Goal: Information Seeking & Learning: Check status

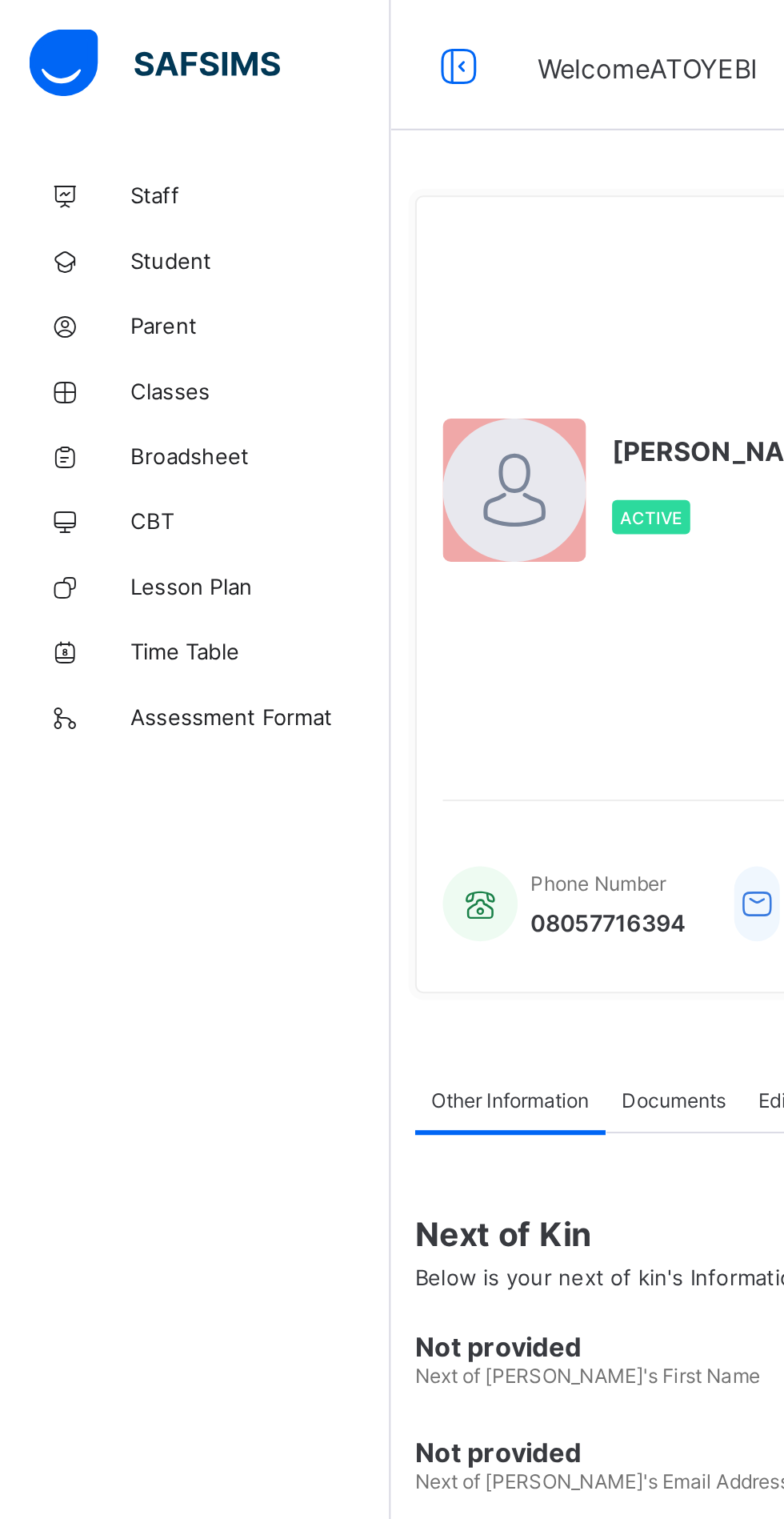
click at [93, 215] on link "Broadsheet" at bounding box center [96, 223] width 192 height 32
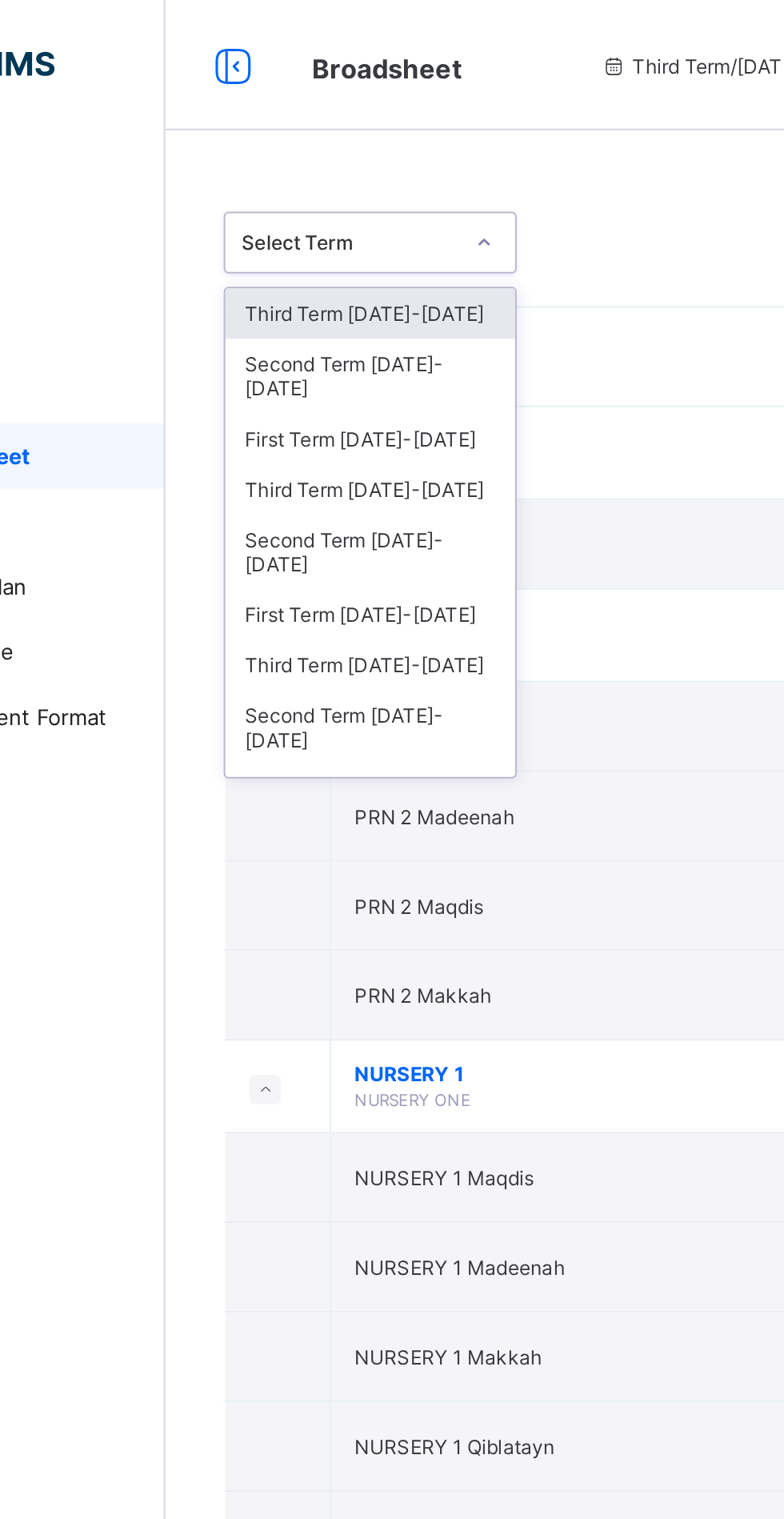
click at [264, 157] on div "Third Term 2024-2025" at bounding box center [292, 154] width 143 height 25
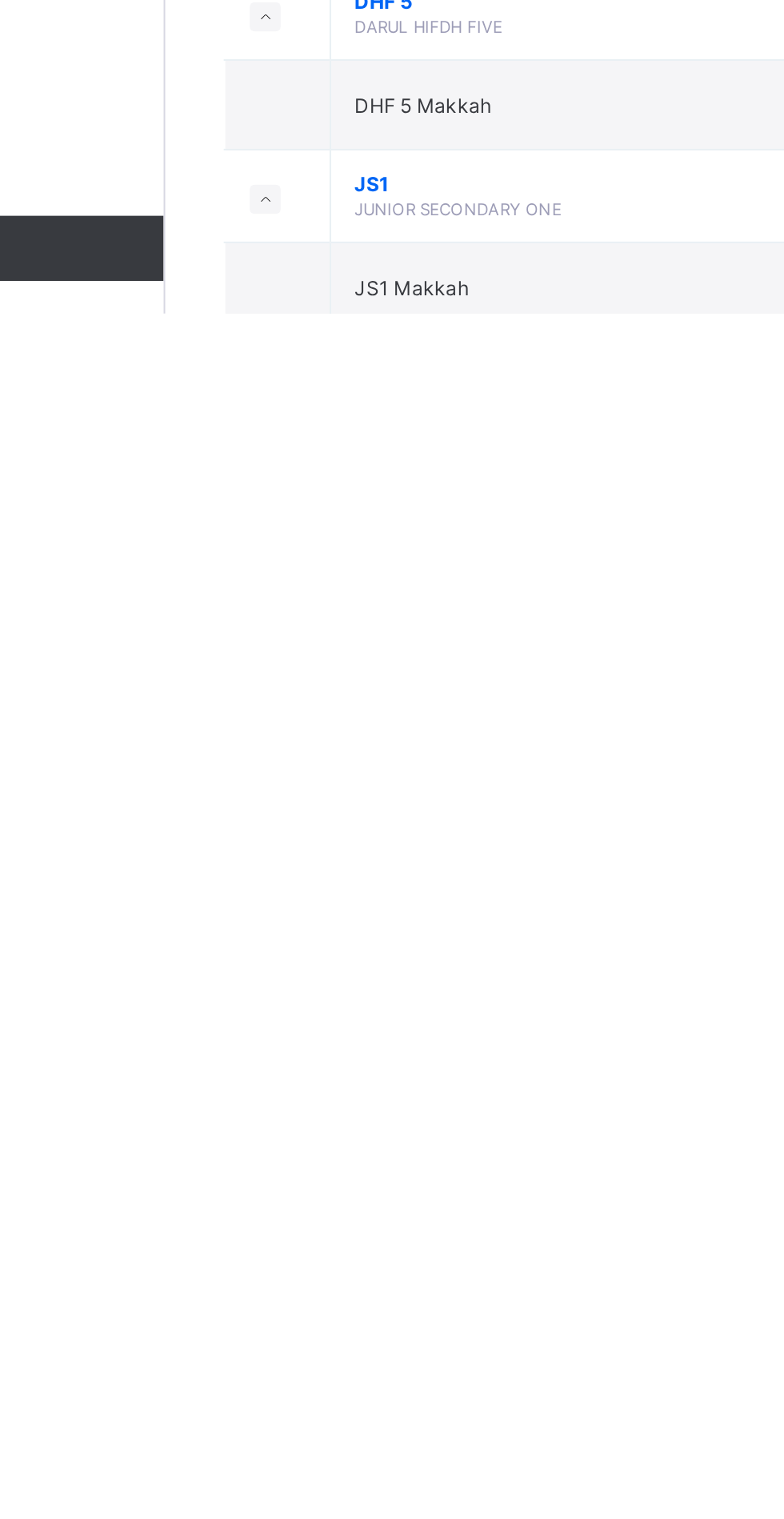
scroll to position [1943, 0]
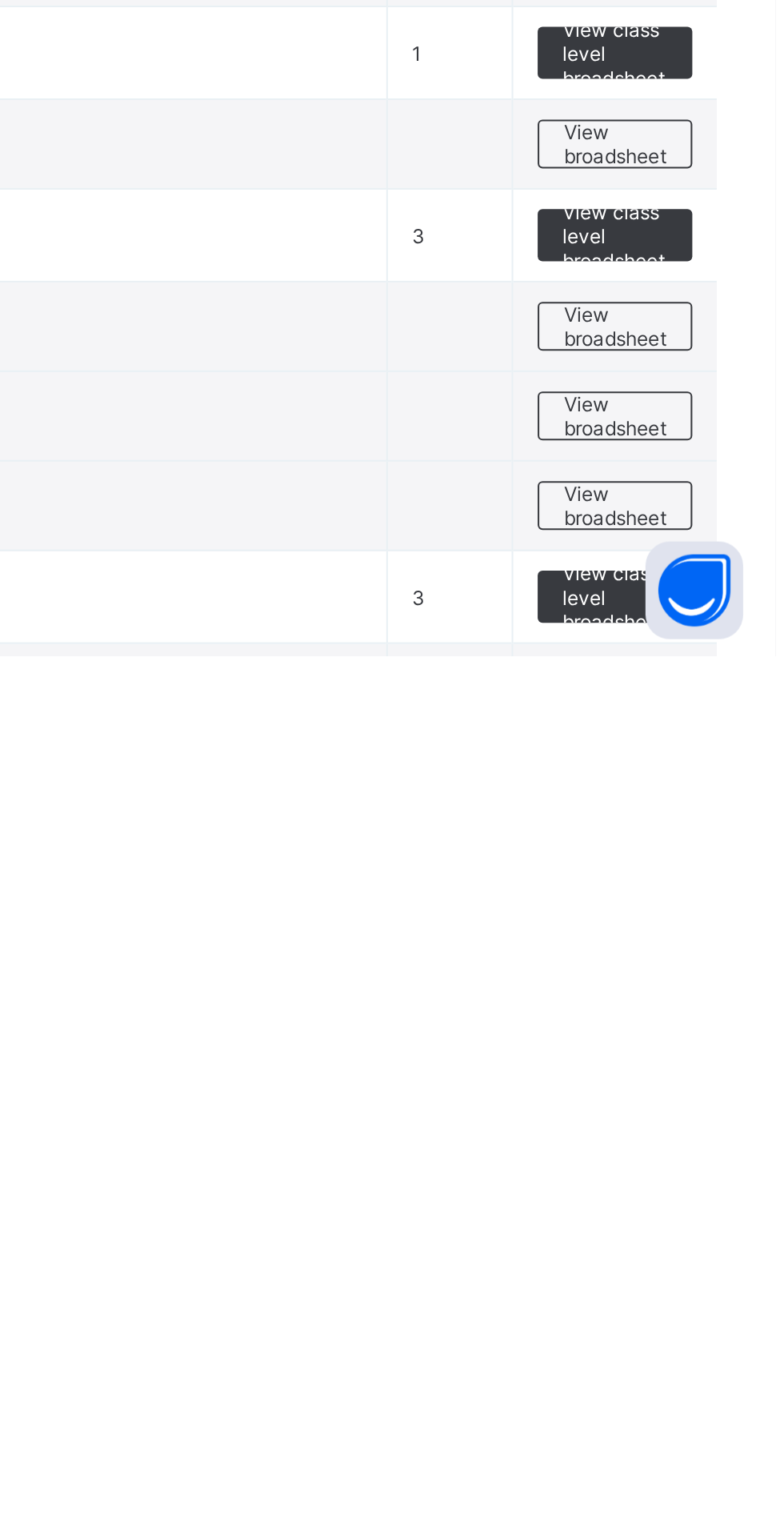
click at [706, 1488] on span "View class level broadsheet" at bounding box center [705, 1490] width 52 height 36
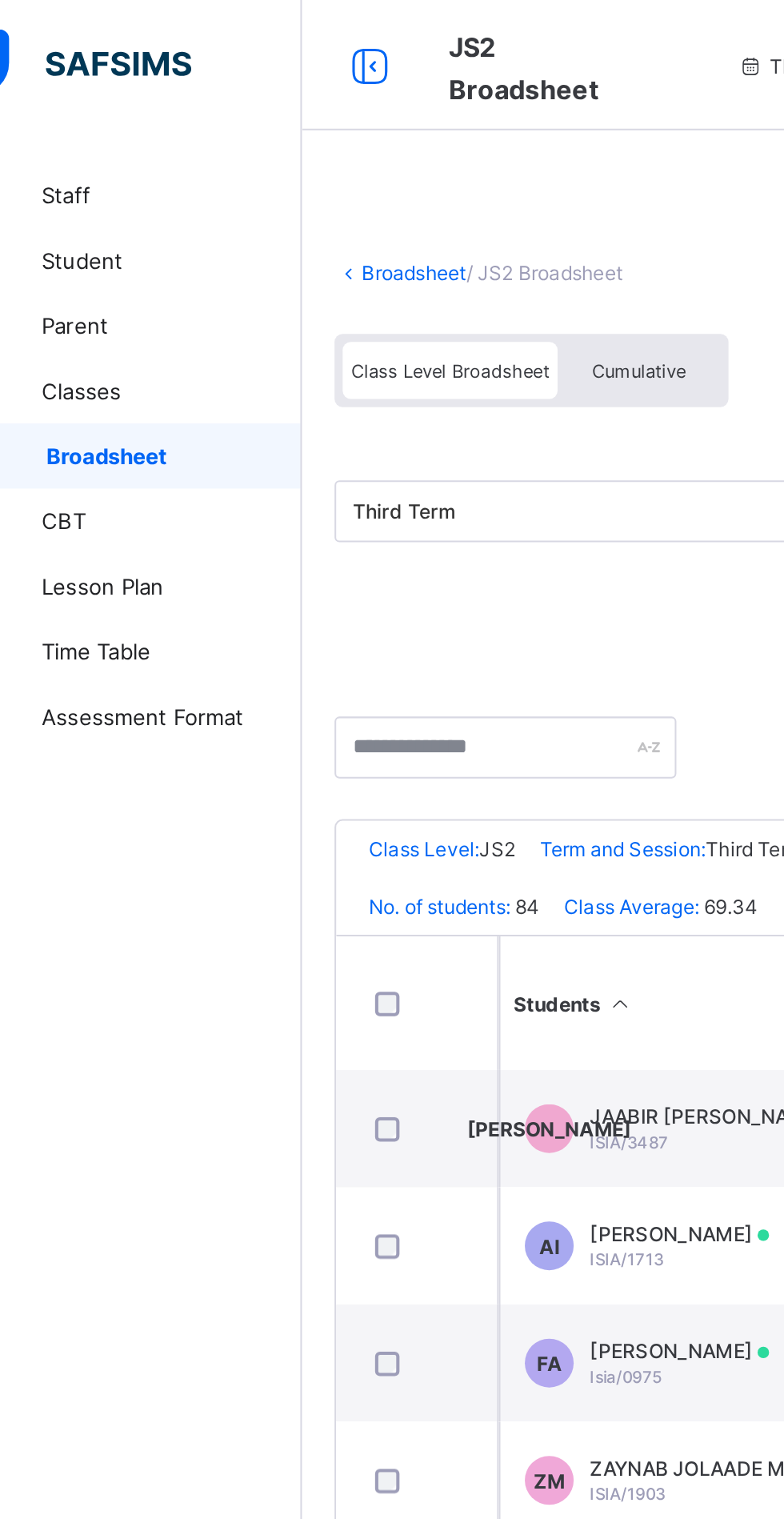
click at [223, 38] on icon at bounding box center [225, 32] width 27 height 23
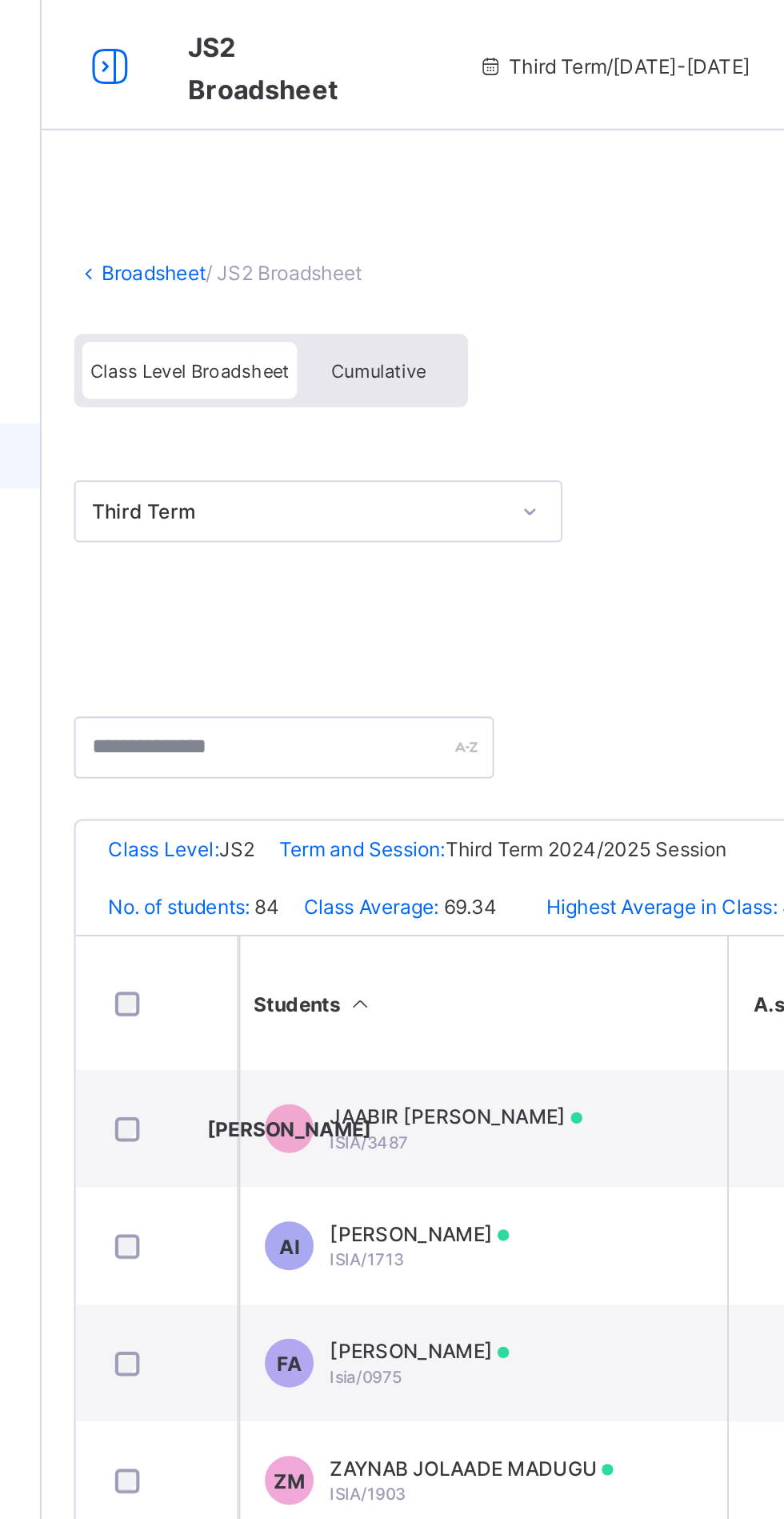
click at [102, 34] on icon at bounding box center [98, 32] width 27 height 23
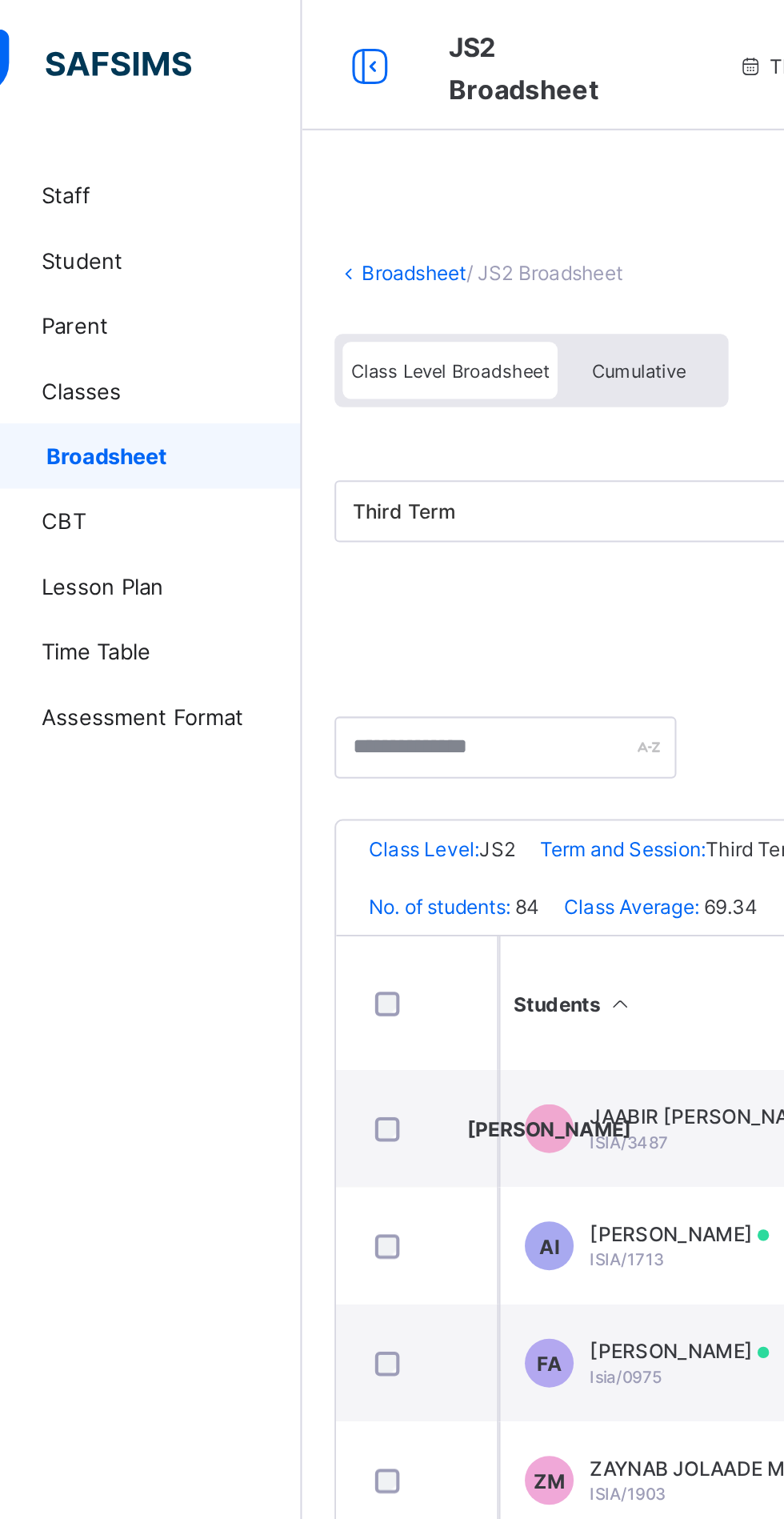
click at [213, 26] on icon at bounding box center [225, 32] width 27 height 23
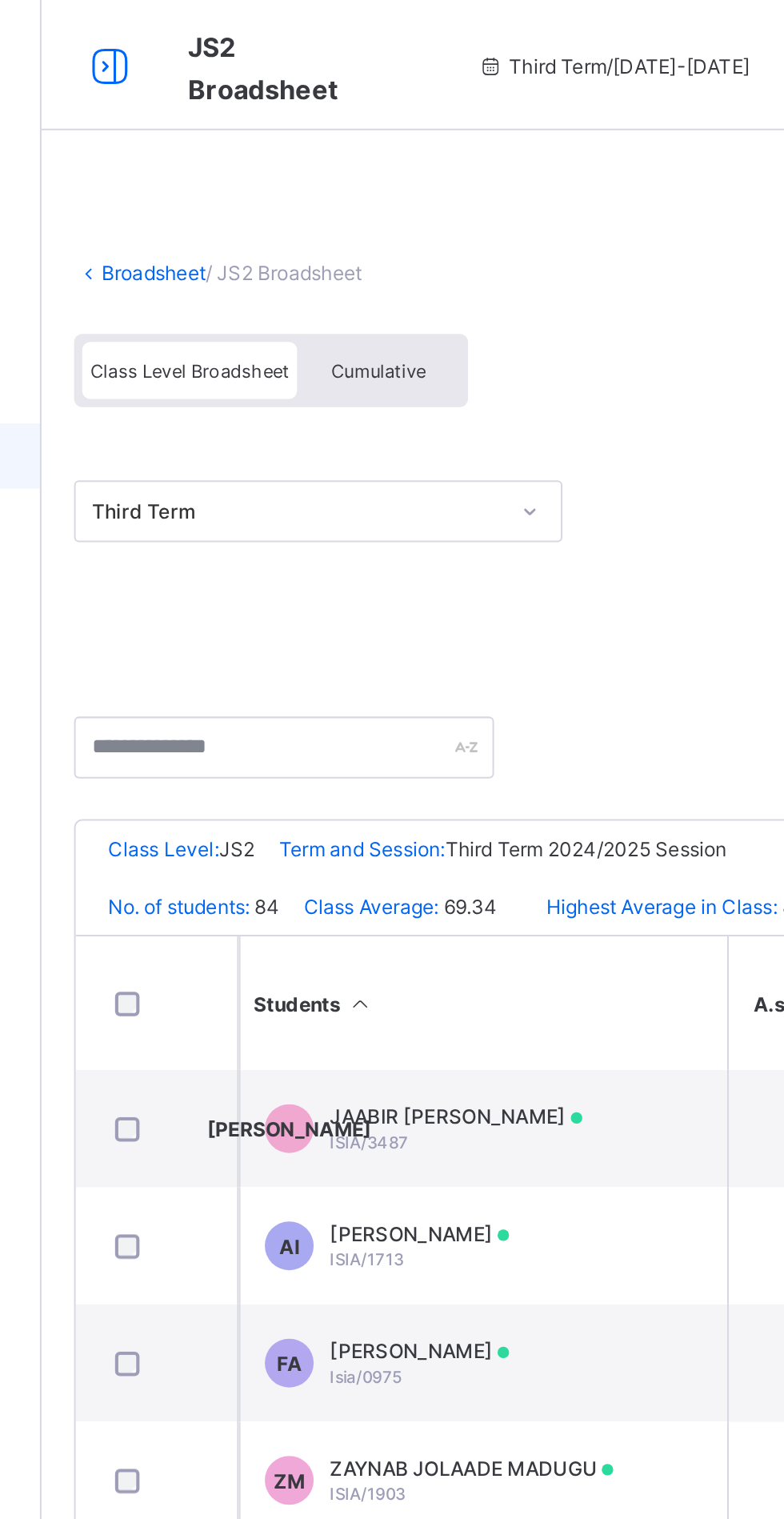
click at [105, 38] on icon at bounding box center [98, 32] width 27 height 23
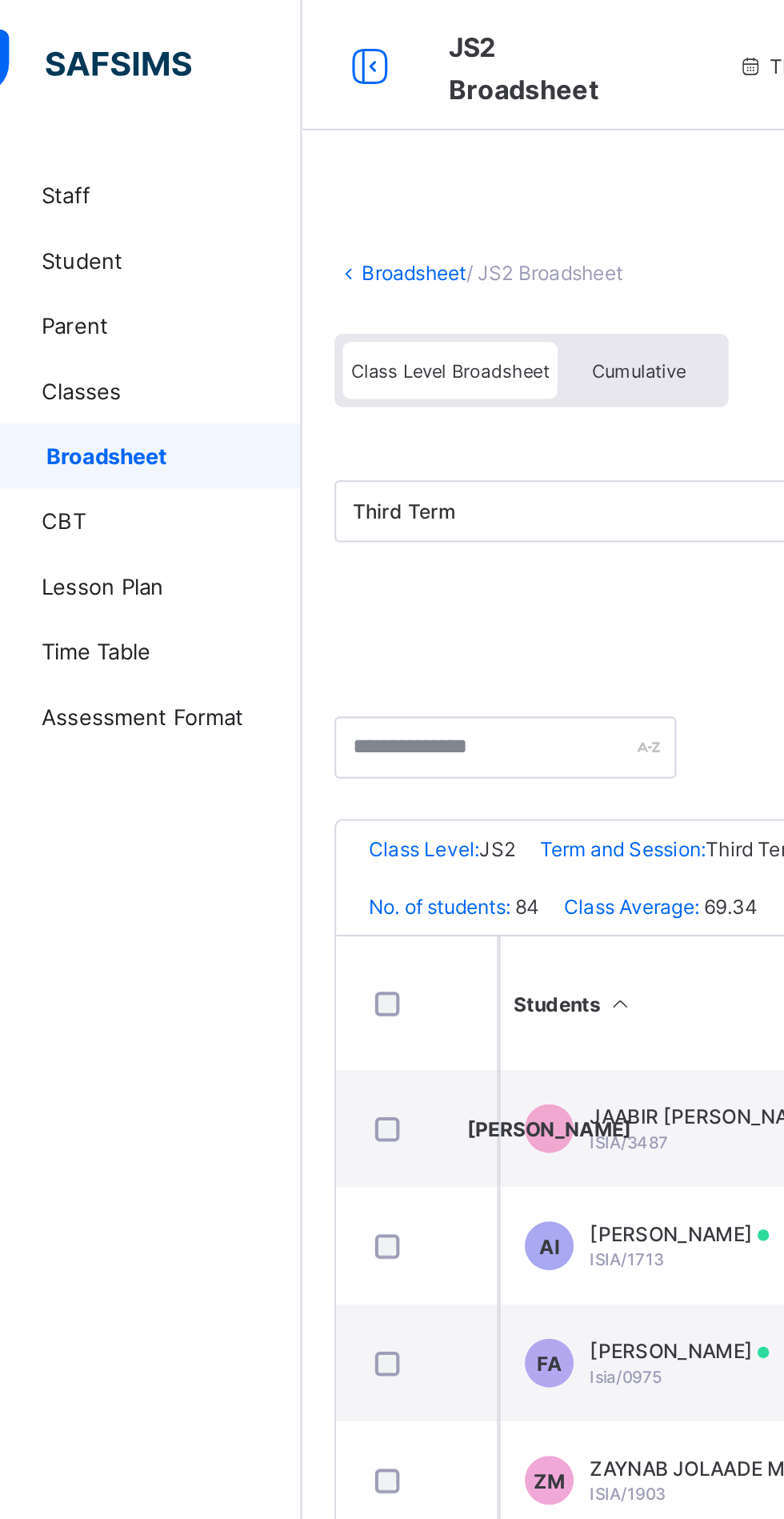
click at [245, 134] on link "Broadsheet" at bounding box center [246, 134] width 51 height 12
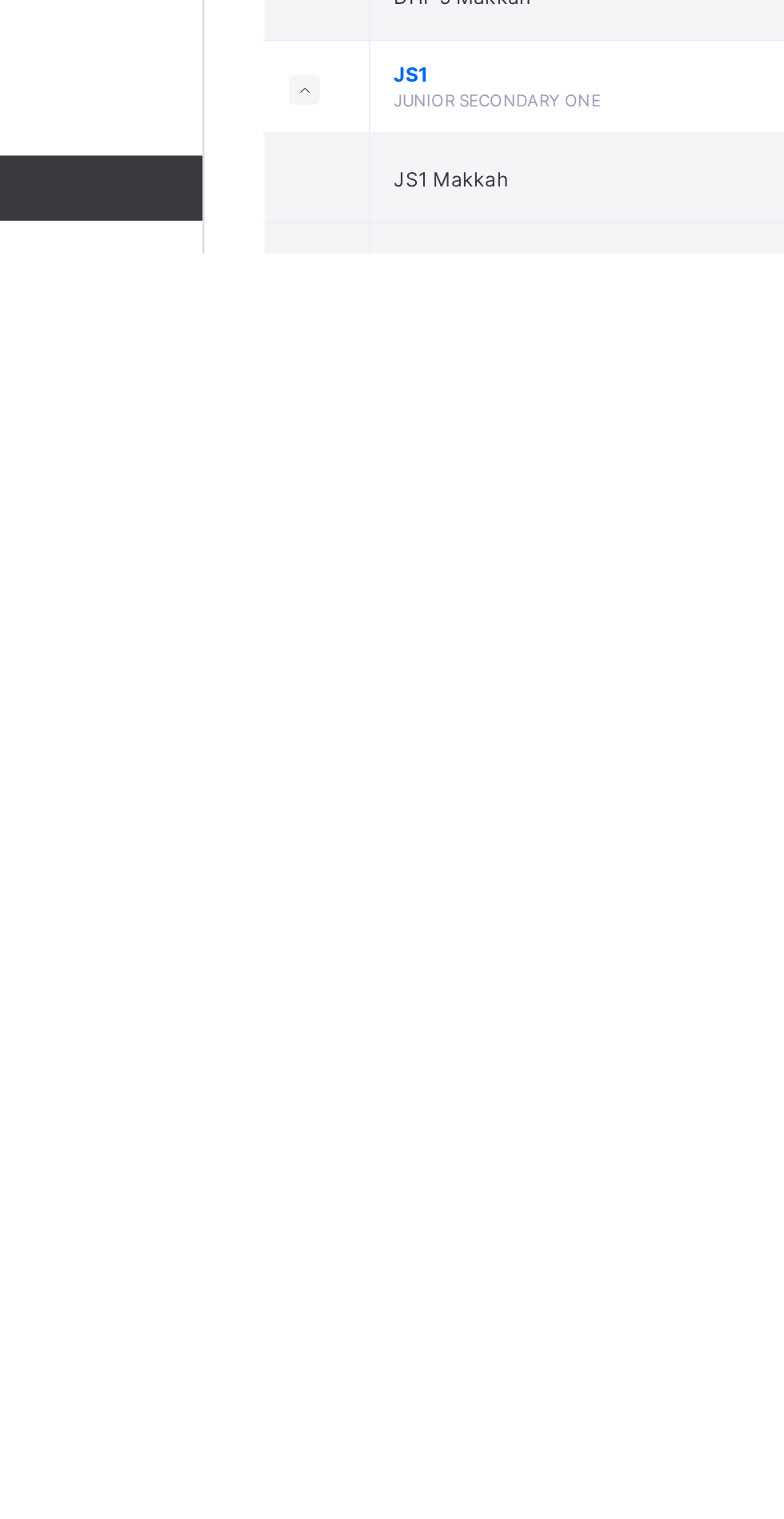
scroll to position [1969, 0]
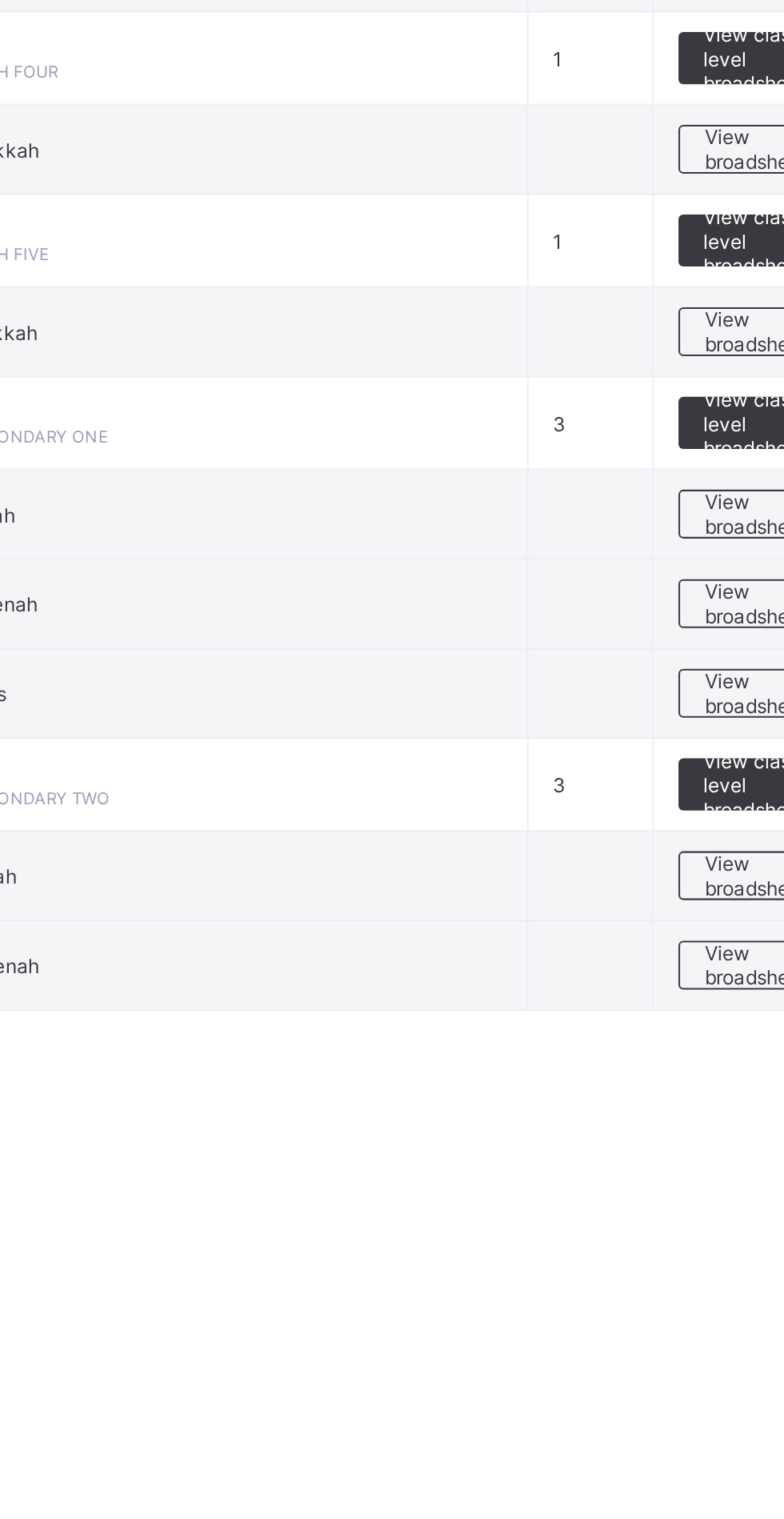
click at [690, 1231] on span "View class level broadsheet" at bounding box center [705, 1230] width 52 height 36
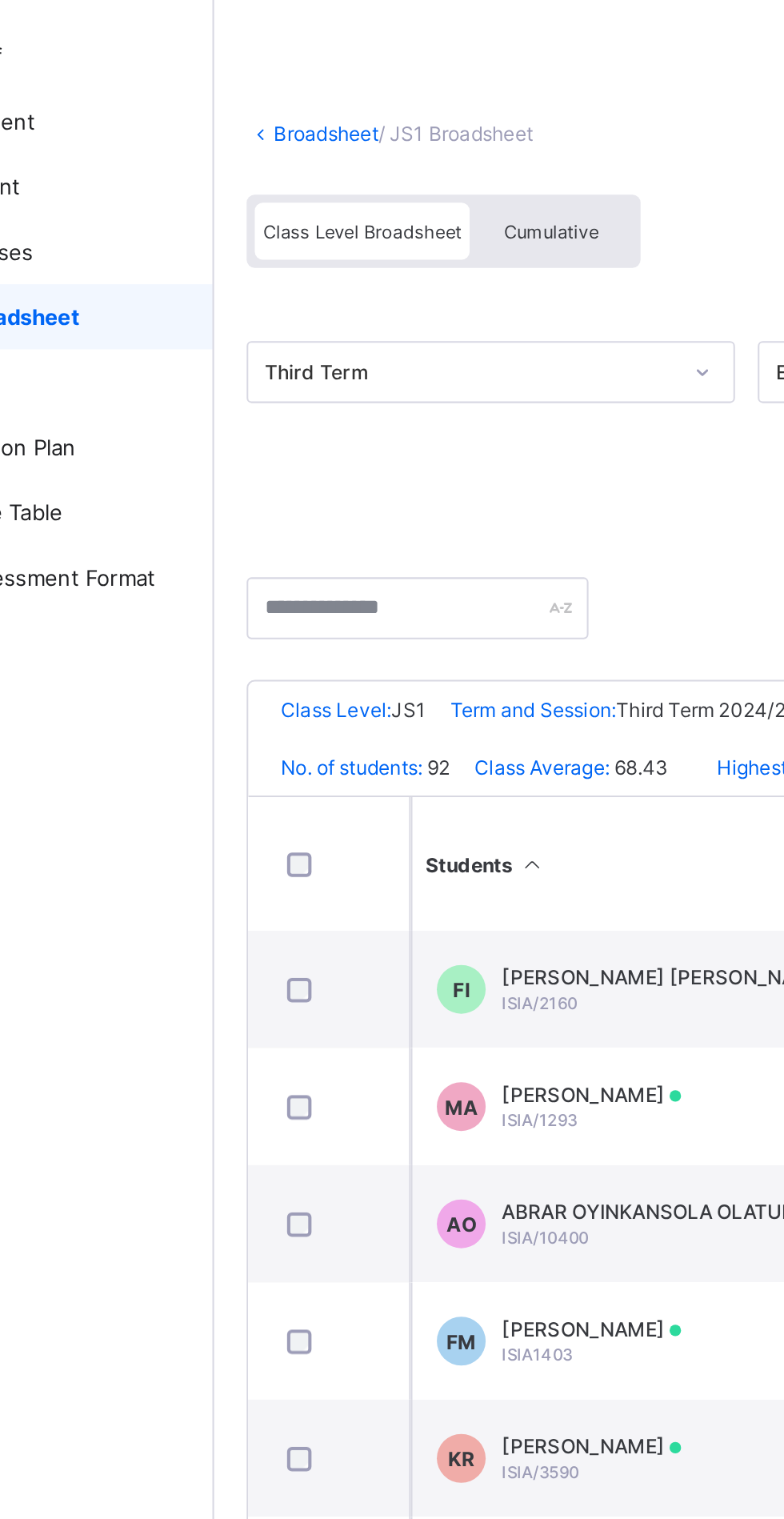
click at [357, 185] on span "Cumulative" at bounding box center [358, 182] width 47 height 12
click at [356, 184] on span "Cumulative" at bounding box center [358, 182] width 47 height 12
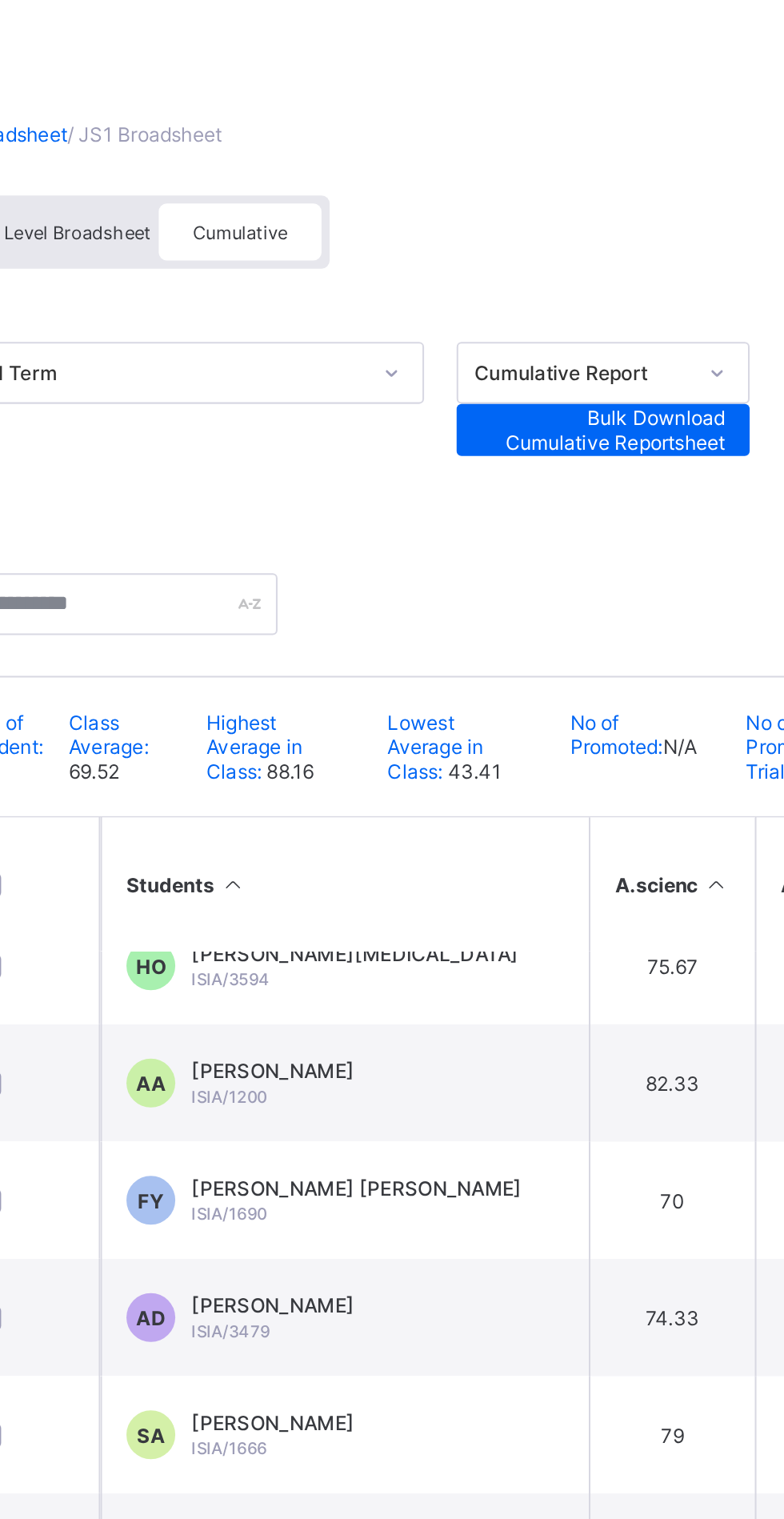
scroll to position [311, 0]
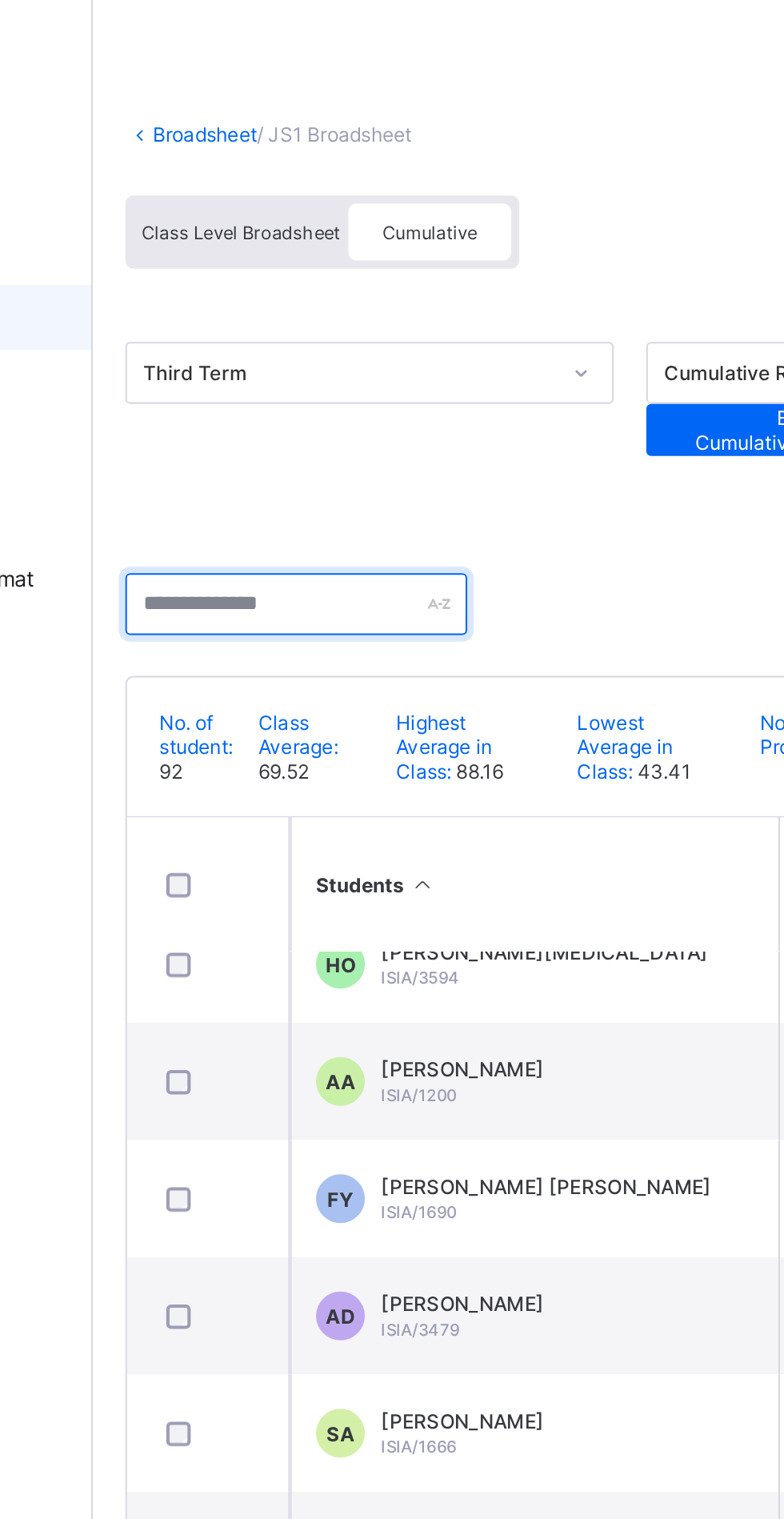
click at [340, 359] on input "text" at bounding box center [291, 364] width 168 height 30
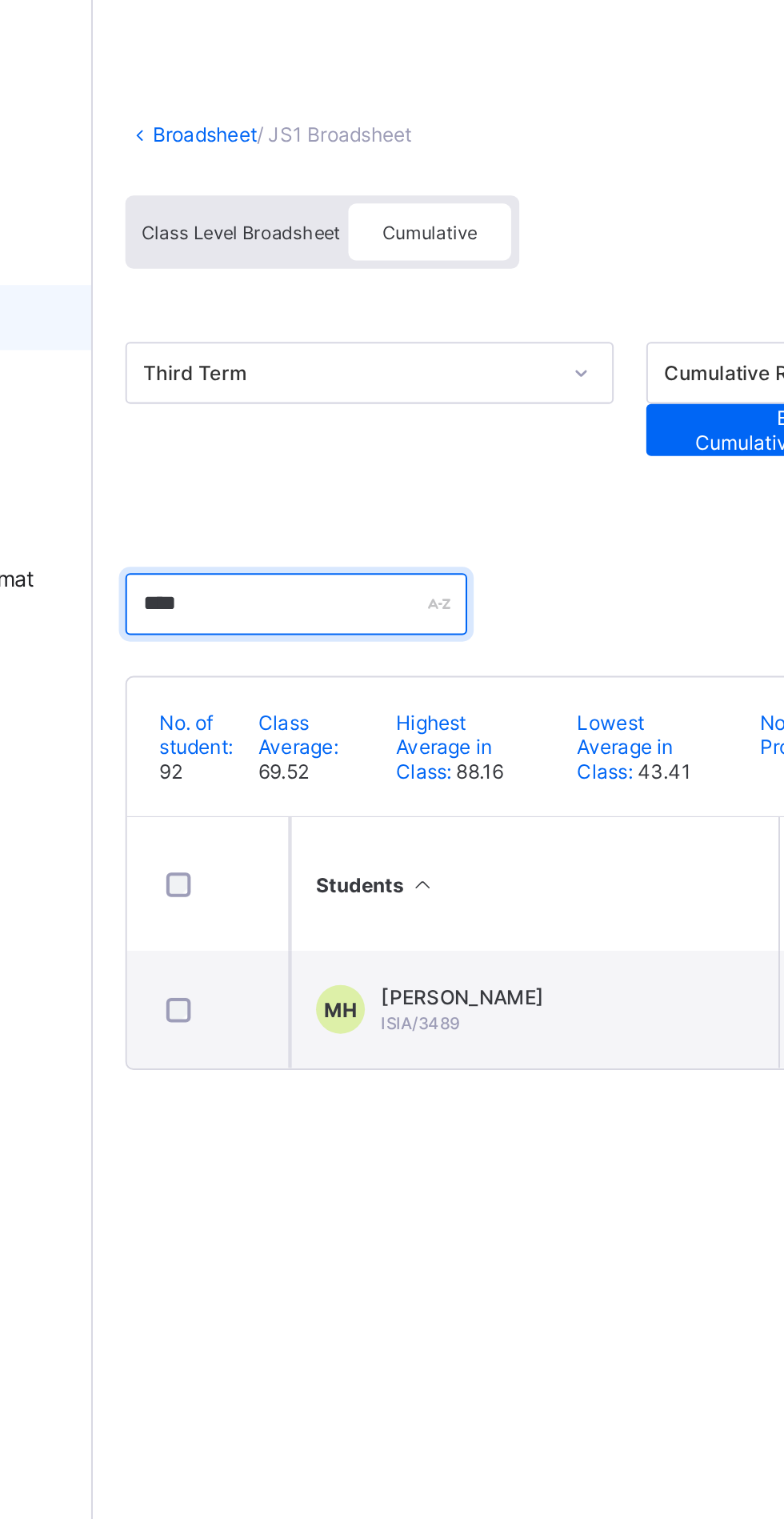
scroll to position [0, 0]
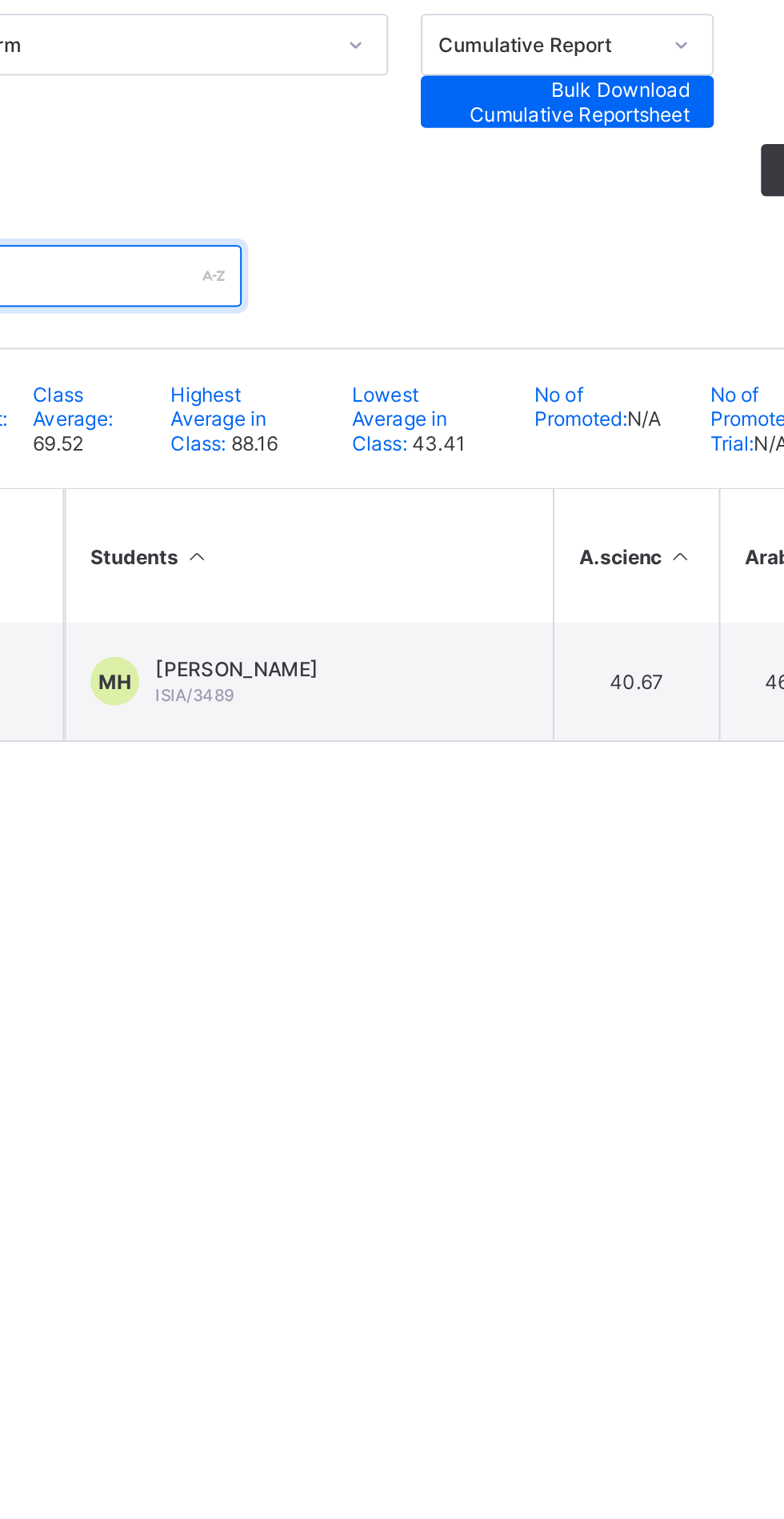
type input "*****"
click at [473, 557] on td "MH MUHAMMED SANI HAMZA ISIA/3489" at bounding box center [408, 563] width 240 height 57
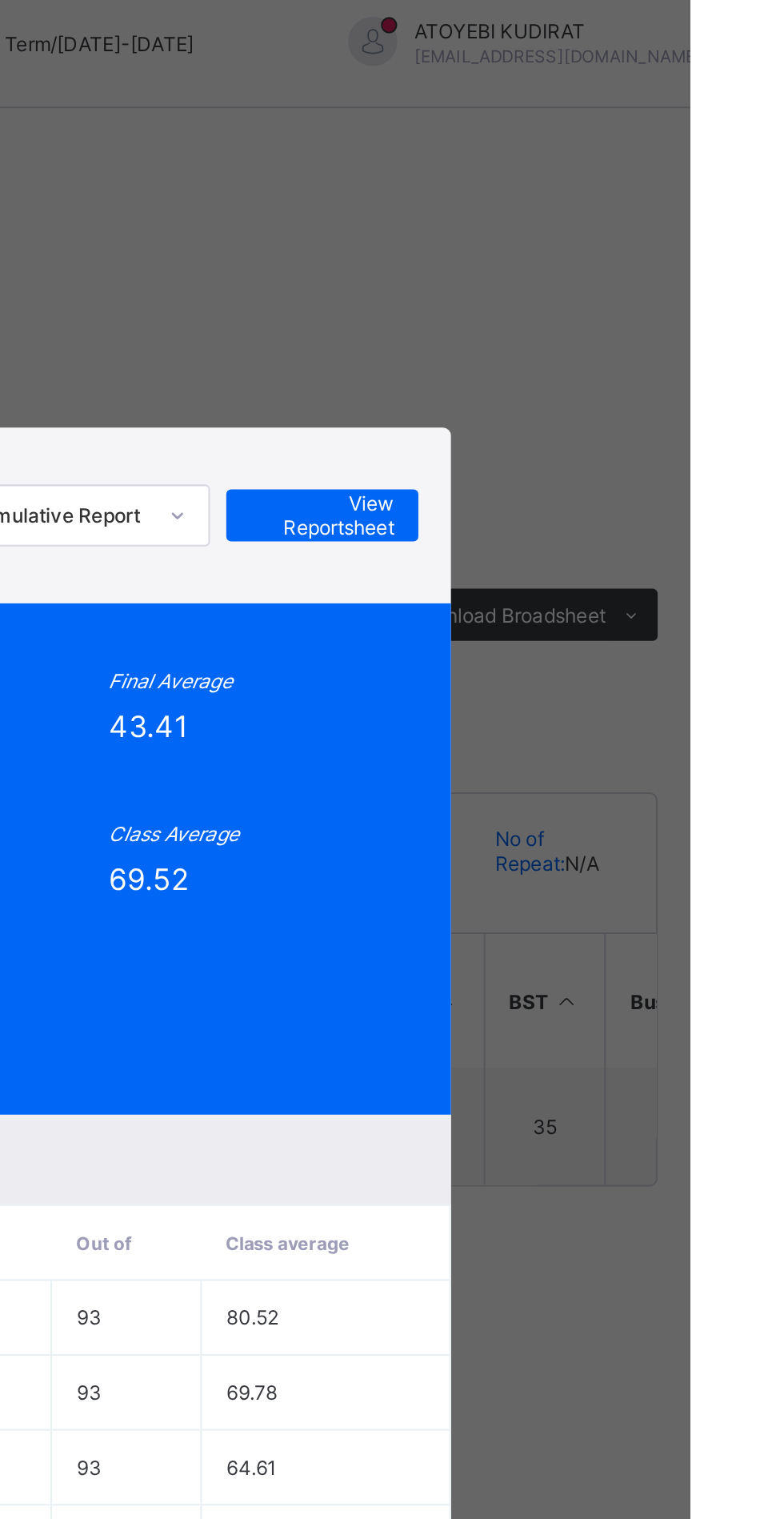
click at [638, 276] on span "View Reportsheet" at bounding box center [603, 264] width 71 height 24
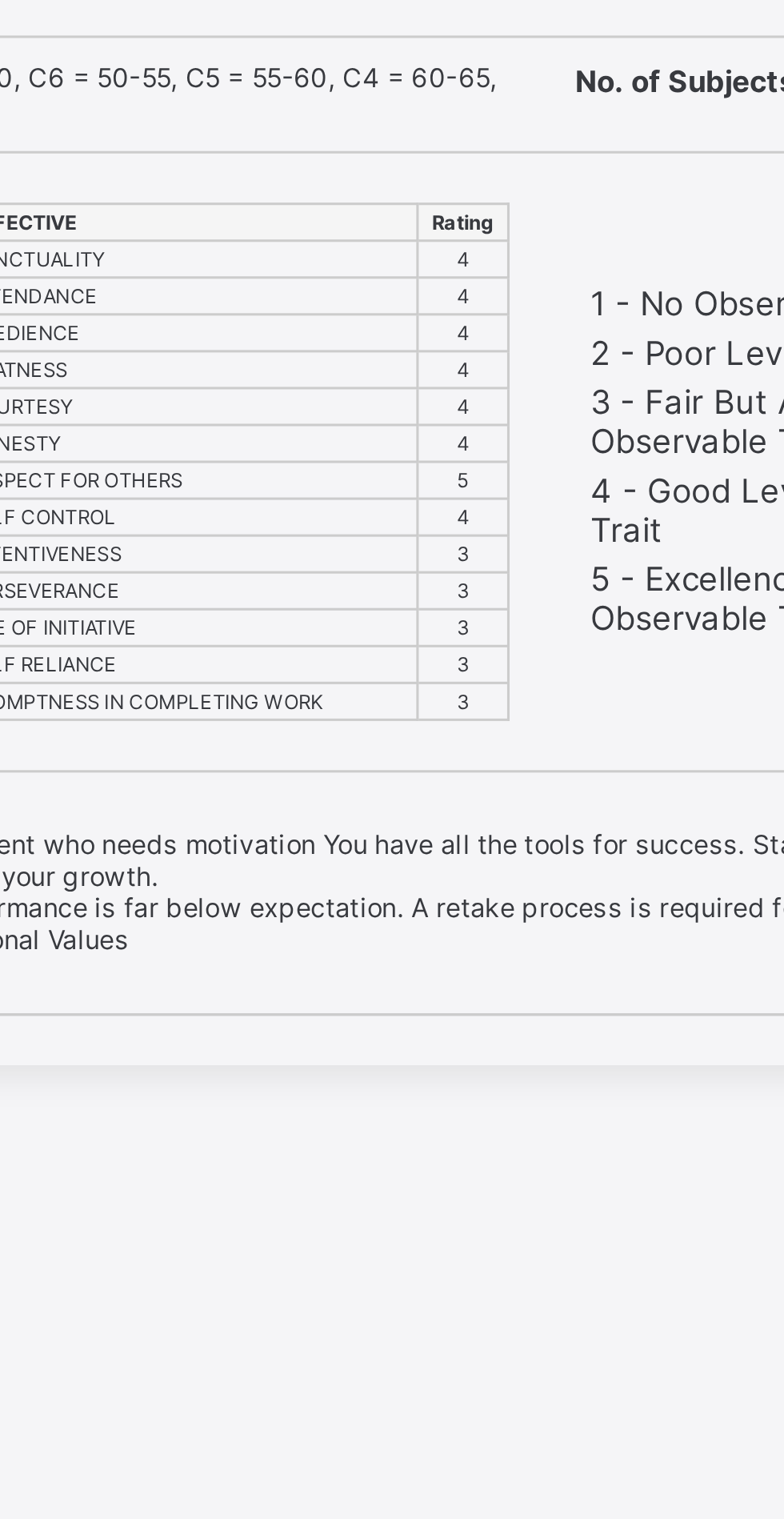
click at [454, 1007] on div "Print Reportsheet I-Scholars International Academy Building great minds........…" at bounding box center [392, 799] width 784 height 1519
